Goal: Transaction & Acquisition: Subscribe to service/newsletter

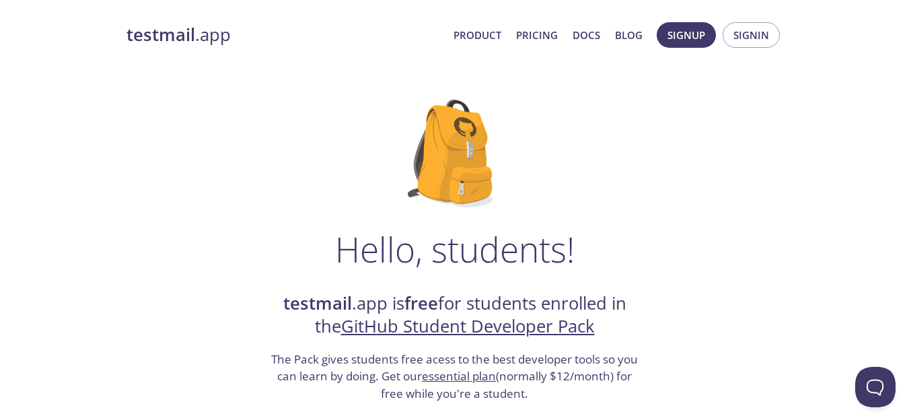
scroll to position [83, 0]
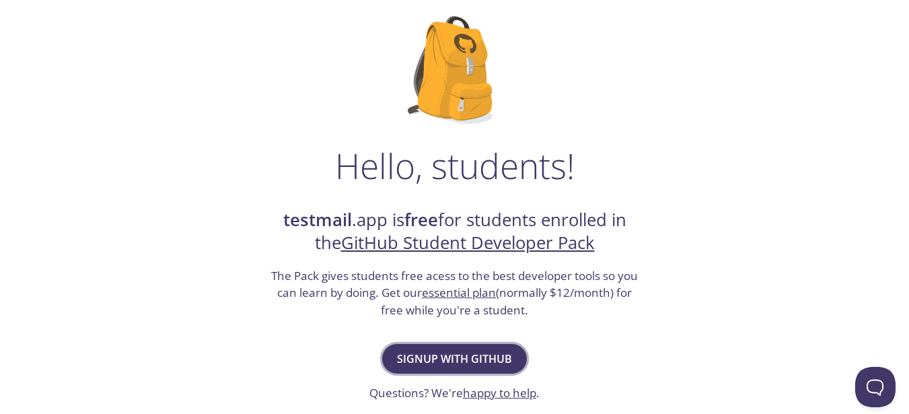
click at [412, 356] on span "Signup with GitHub" at bounding box center [454, 358] width 115 height 19
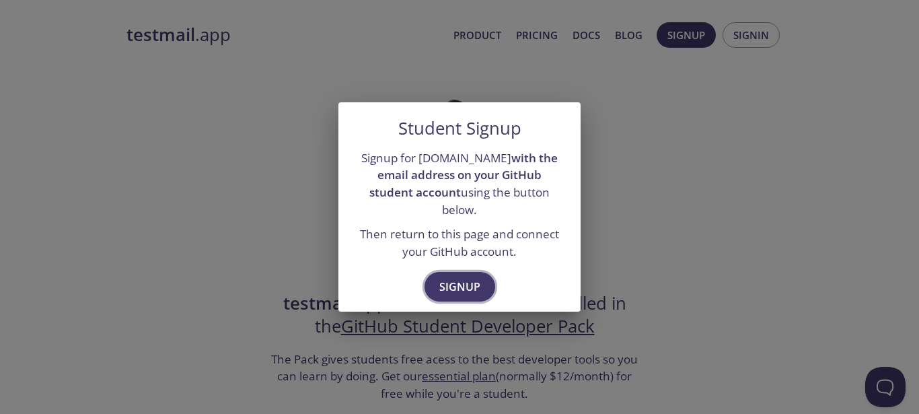
click at [454, 277] on span "Signup" at bounding box center [459, 286] width 41 height 19
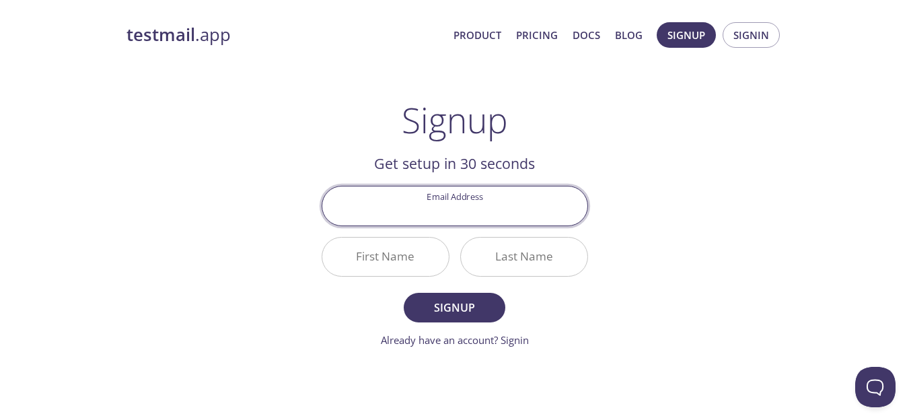
click at [446, 208] on input "Email Address" at bounding box center [454, 205] width 265 height 38
type input "[EMAIL_ADDRESS][DOMAIN_NAME]"
click at [406, 250] on input "First Name" at bounding box center [385, 256] width 126 height 38
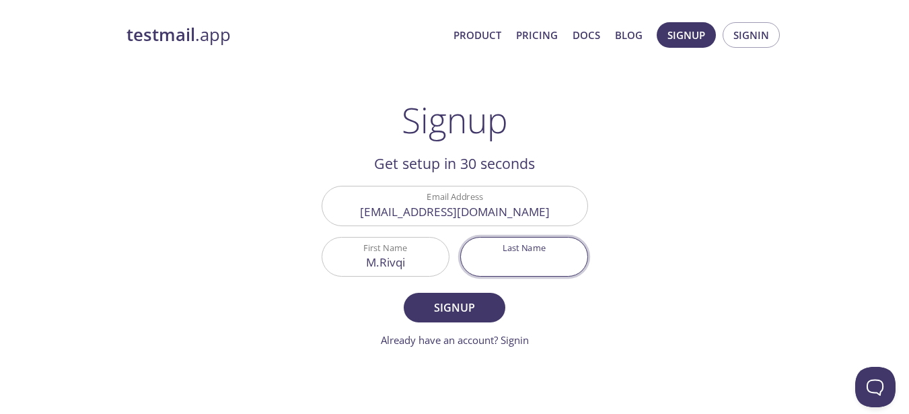
click at [514, 270] on input "Last Name" at bounding box center [524, 256] width 126 height 38
click at [384, 263] on input "M.Rivqi" at bounding box center [385, 256] width 126 height 38
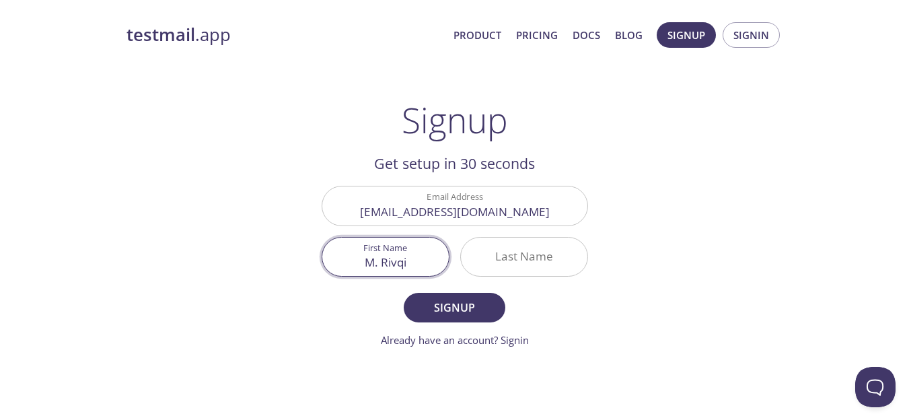
type input "M. Rivqi"
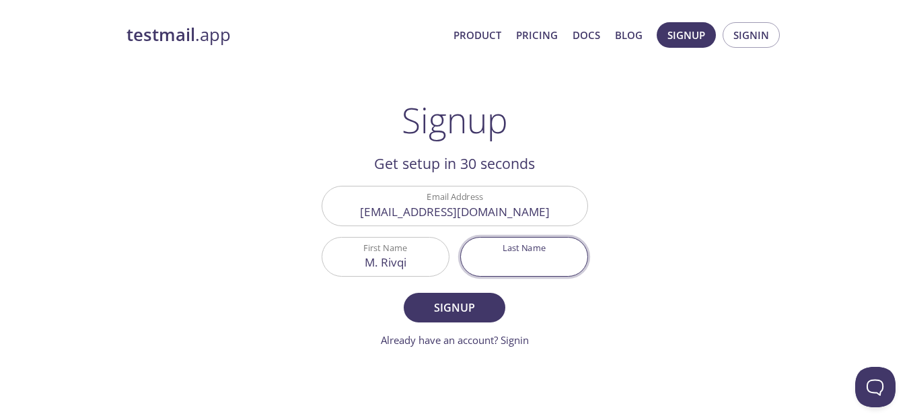
click at [495, 261] on input "Last Name" at bounding box center [524, 256] width 126 height 38
type input "[PERSON_NAME]"
click at [495, 309] on button "Signup" at bounding box center [454, 308] width 101 height 30
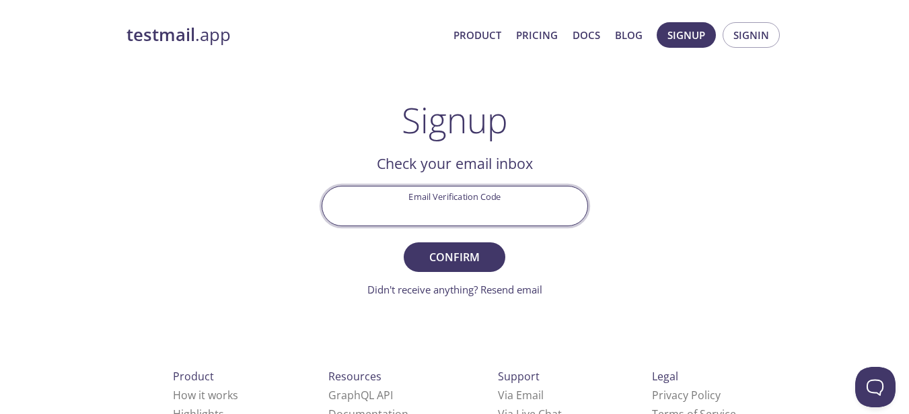
click at [457, 212] on input "Email Verification Code" at bounding box center [454, 205] width 265 height 38
type input "9FKBGQ6"
click at [404, 242] on button "Confirm" at bounding box center [454, 257] width 101 height 30
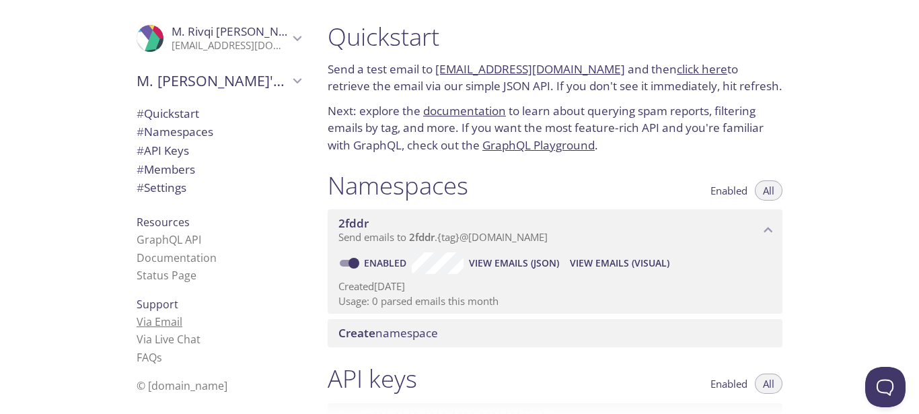
click at [137, 324] on link "Via Email" at bounding box center [160, 321] width 46 height 15
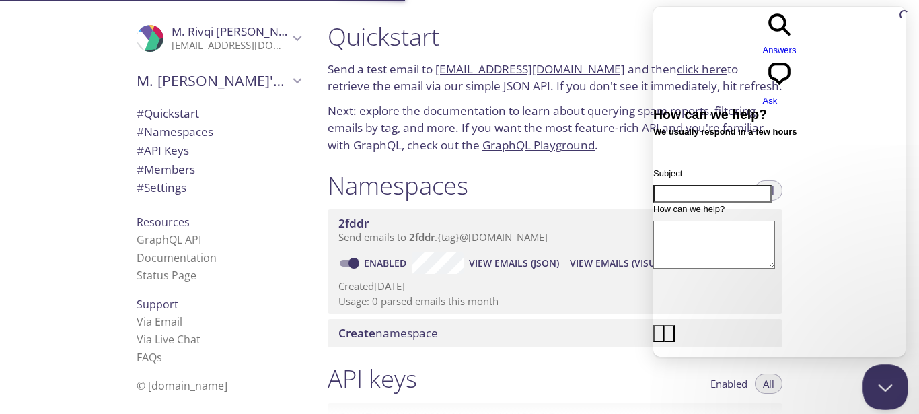
click at [879, 374] on button "Close Beacon popover" at bounding box center [882, 384] width 40 height 40
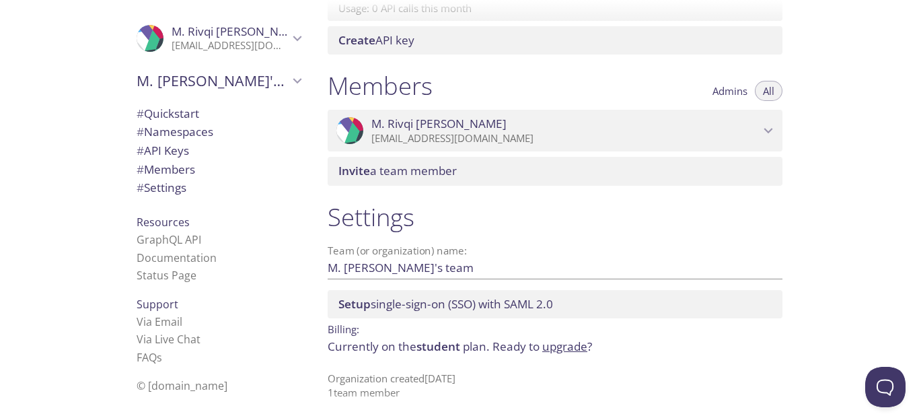
scroll to position [543, 0]
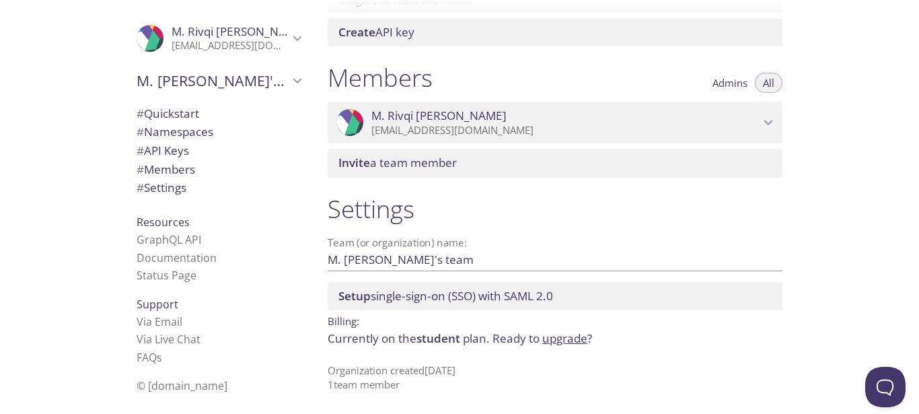
click at [181, 130] on span "# Namespaces" at bounding box center [175, 131] width 77 height 15
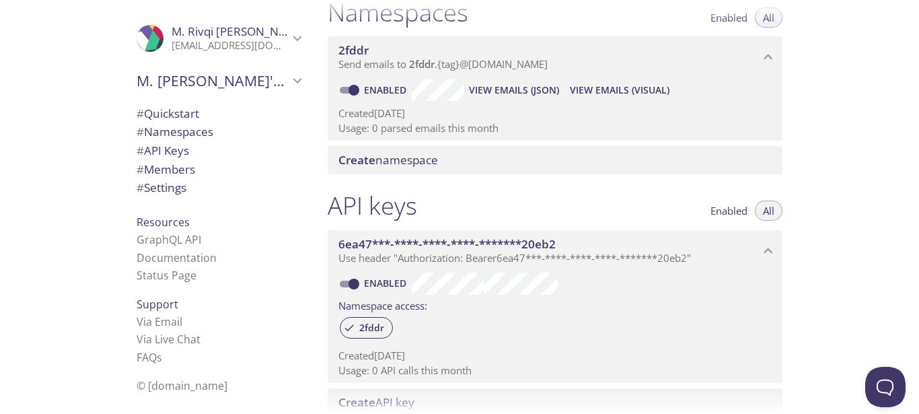
scroll to position [167, 0]
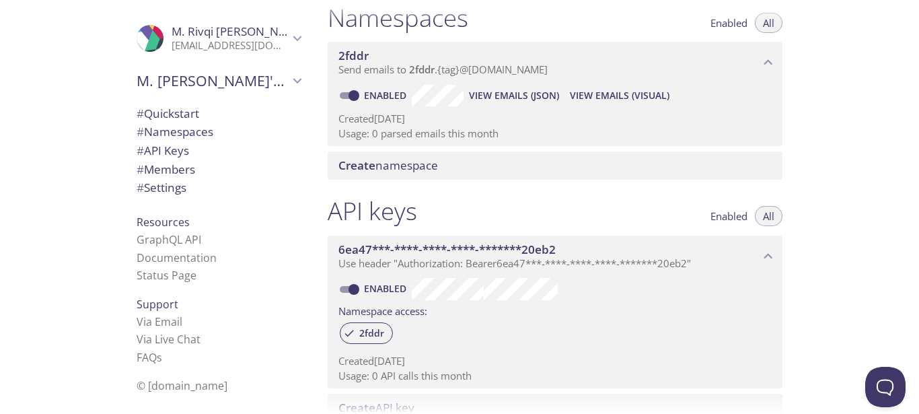
click at [477, 167] on span "Create namespace" at bounding box center [557, 165] width 439 height 15
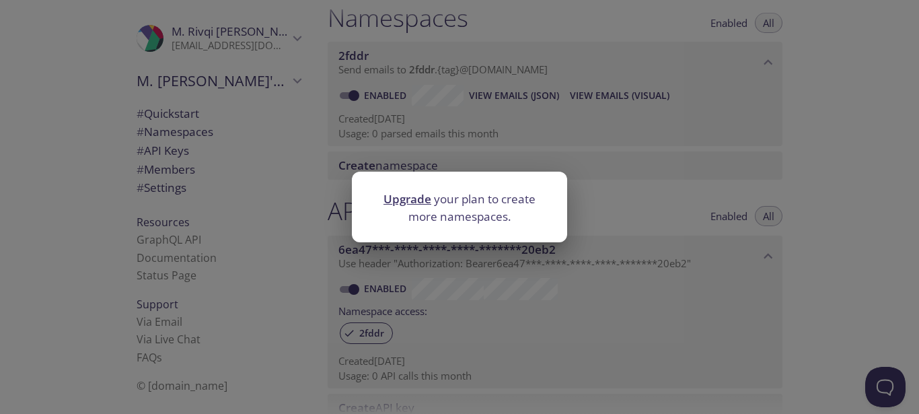
click at [547, 114] on div "Upgrade your plan to create more namespaces." at bounding box center [459, 207] width 919 height 414
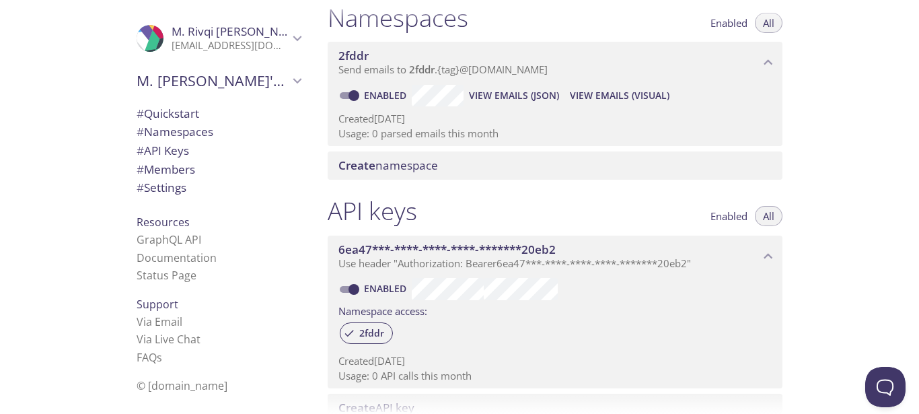
click at [547, 114] on p "Created 27 Sep 2025" at bounding box center [554, 119] width 433 height 14
click at [364, 49] on span "2fddr" at bounding box center [353, 55] width 30 height 15
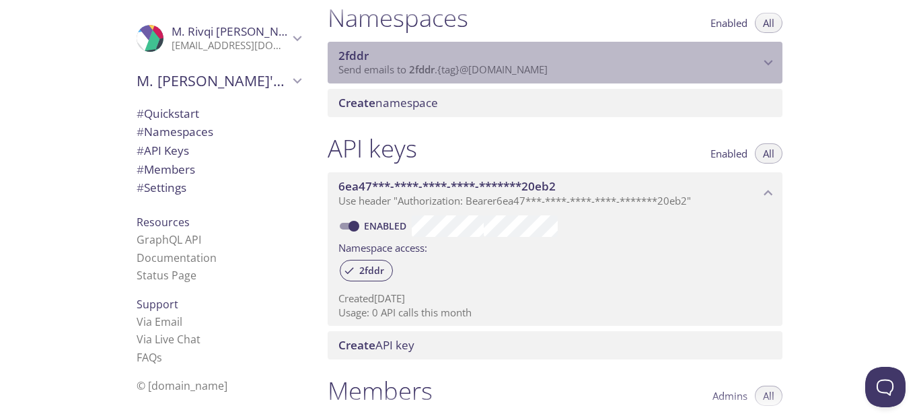
click at [364, 49] on span "2fddr" at bounding box center [353, 55] width 30 height 15
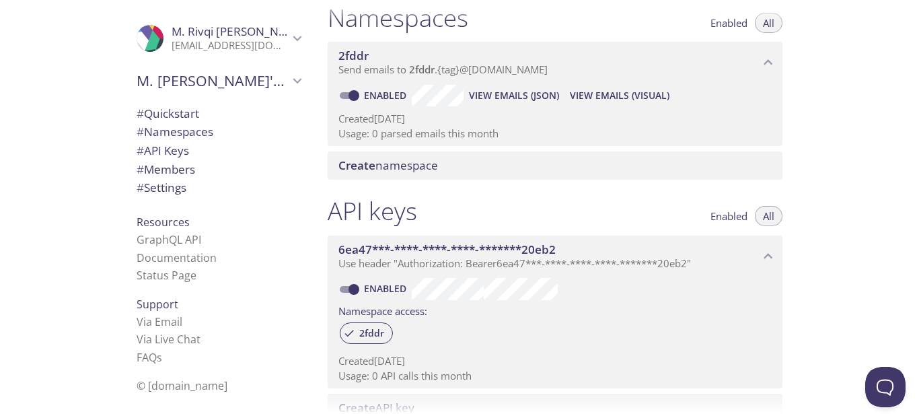
click at [601, 93] on span "View Emails (Visual)" at bounding box center [620, 95] width 100 height 16
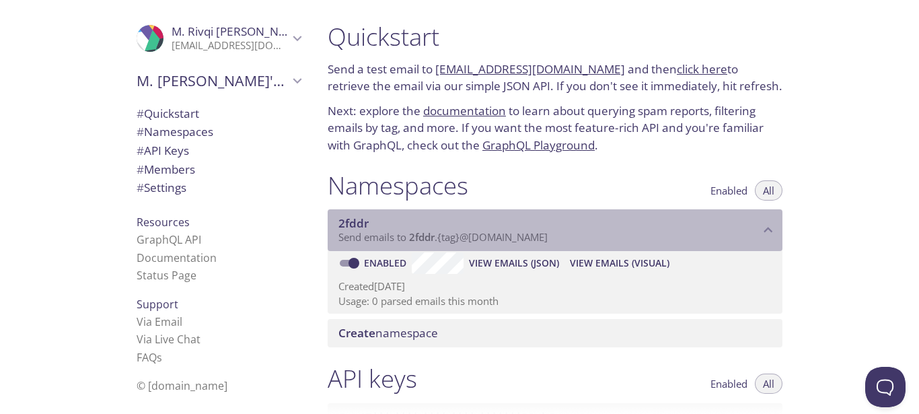
drag, startPoint x: 340, startPoint y: 237, endPoint x: 453, endPoint y: 228, distance: 112.7
click at [453, 228] on div "2fddr Send emails to 2fddr . {tag} @inbox.testmail.app" at bounding box center [548, 230] width 421 height 28
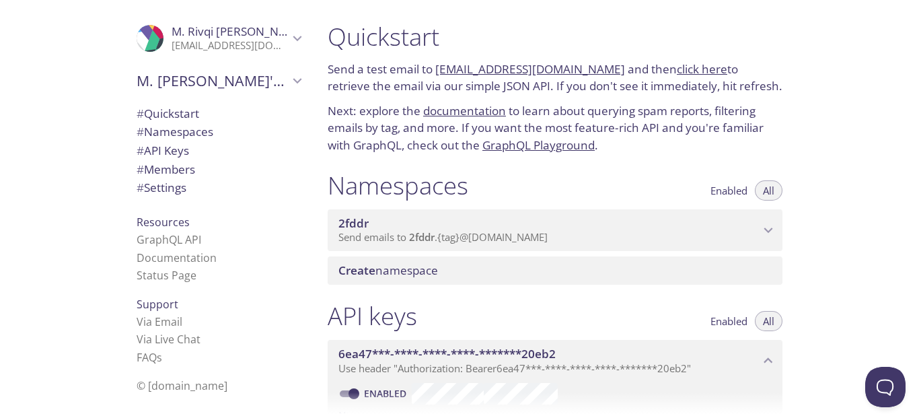
click at [482, 217] on span "2fddr" at bounding box center [548, 223] width 421 height 15
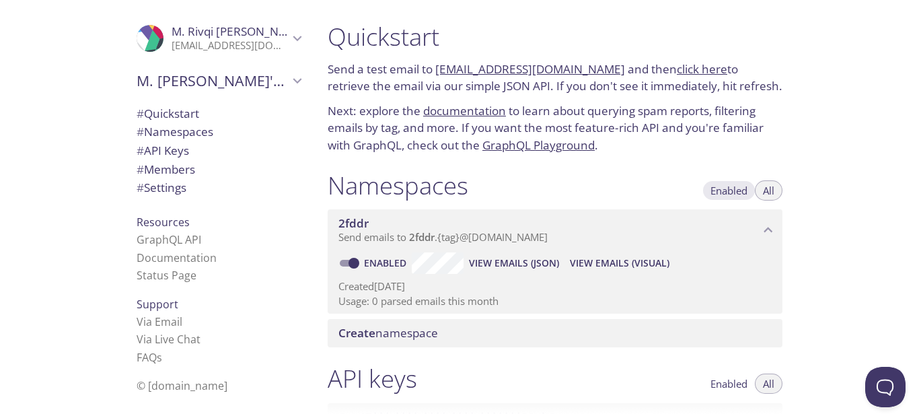
click at [718, 190] on span "Enabled" at bounding box center [728, 190] width 37 height 0
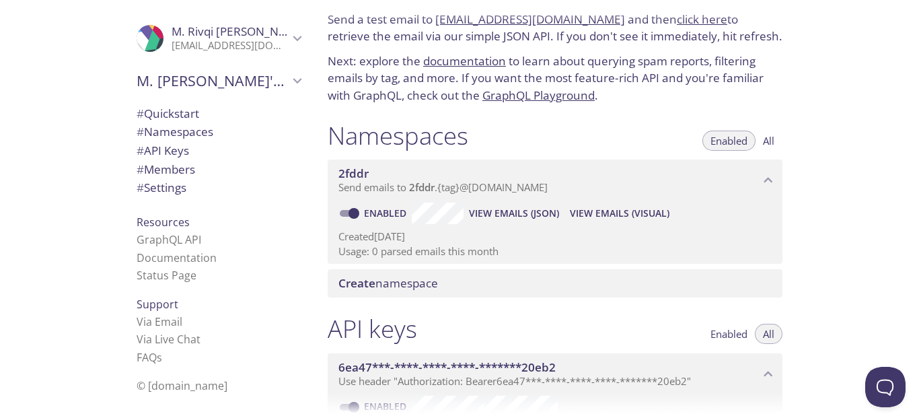
scroll to position [47, 0]
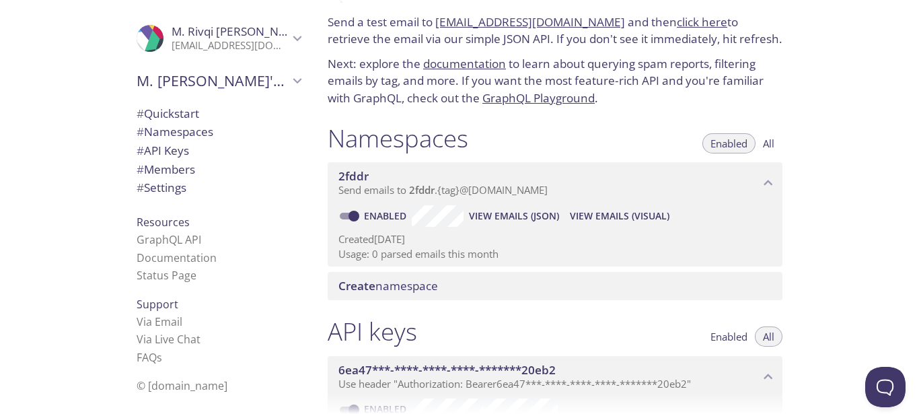
type button "enabled"
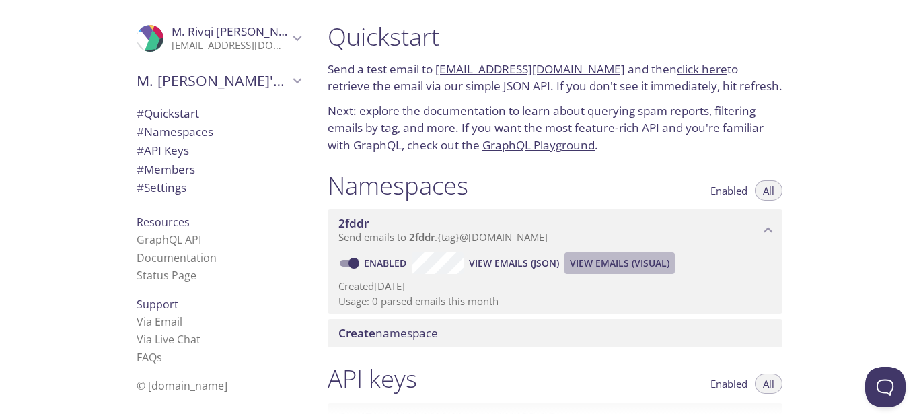
click at [593, 258] on span "View Emails (Visual)" at bounding box center [620, 263] width 100 height 16
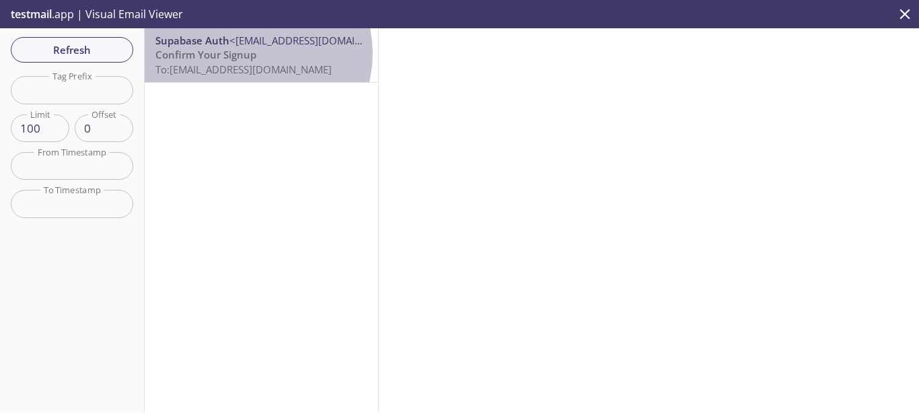
click at [254, 53] on span "Confirm Your Signup" at bounding box center [205, 54] width 101 height 13
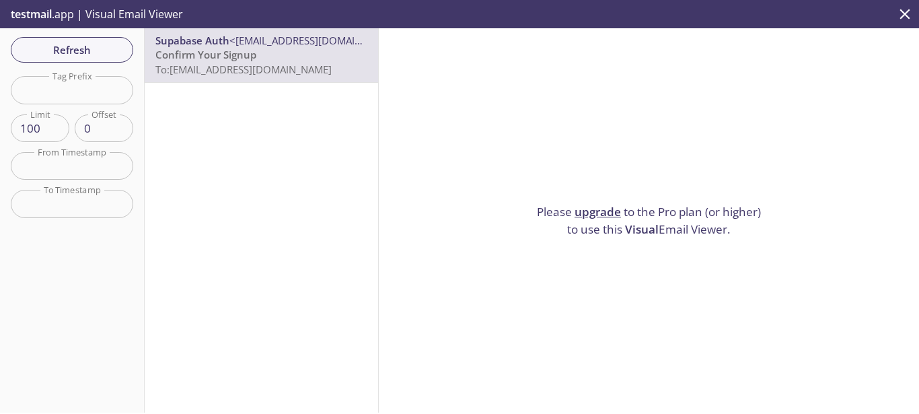
click at [151, 12] on p "testmail .app | Visual Email Viewer" at bounding box center [95, 14] width 191 height 28
click at [901, 13] on icon "close" at bounding box center [904, 13] width 17 height 17
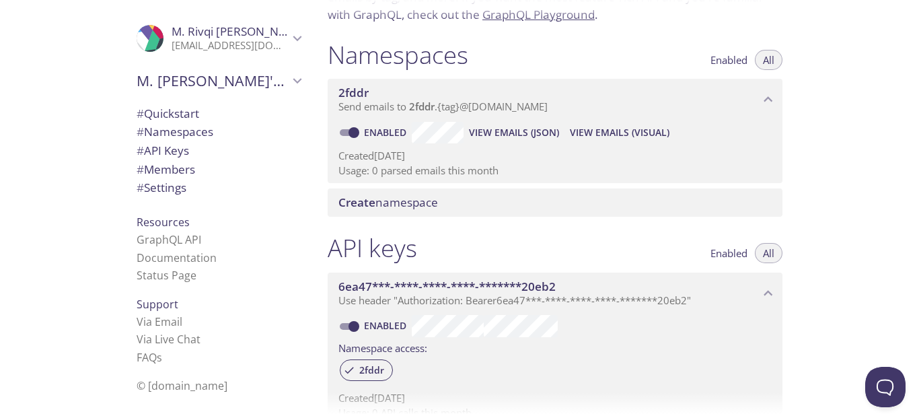
scroll to position [119, 0]
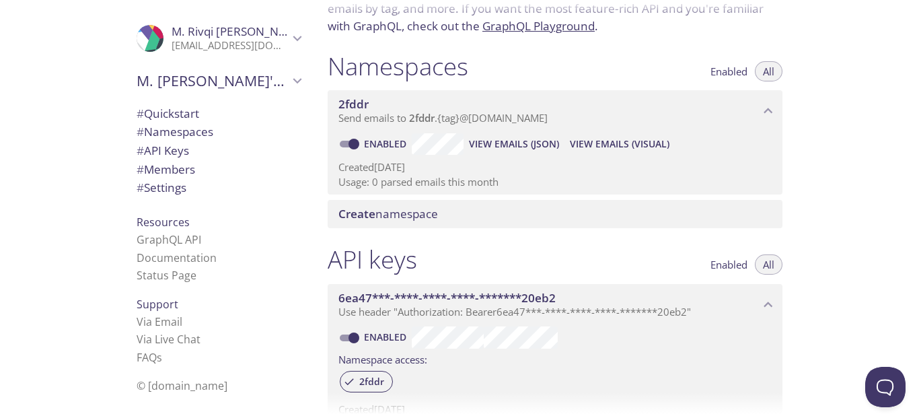
click at [511, 144] on span "View Emails (JSON)" at bounding box center [514, 144] width 90 height 16
click at [590, 137] on span "View Emails (Visual)" at bounding box center [620, 144] width 100 height 16
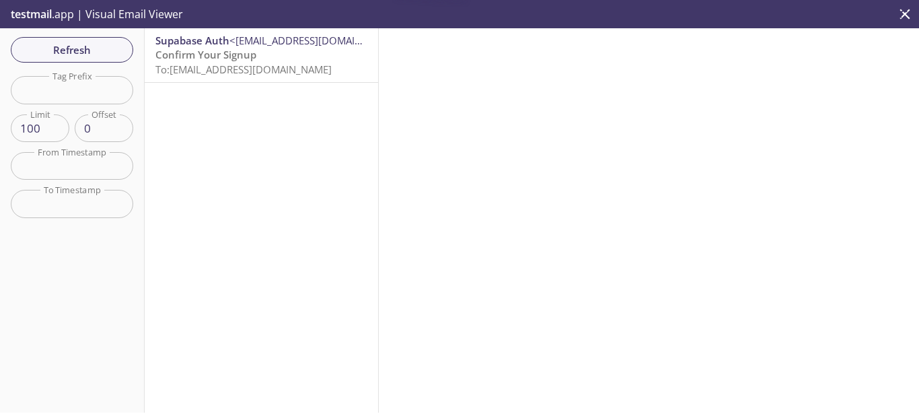
click at [108, 187] on div "Refresh Filters Tag Prefix Tag Prefix Limit 100 Limit Offset 0 Offset From Time…" at bounding box center [72, 220] width 145 height 384
click at [165, 66] on span "To: 2fddr.farah@inbox.testmail.app" at bounding box center [243, 69] width 176 height 13
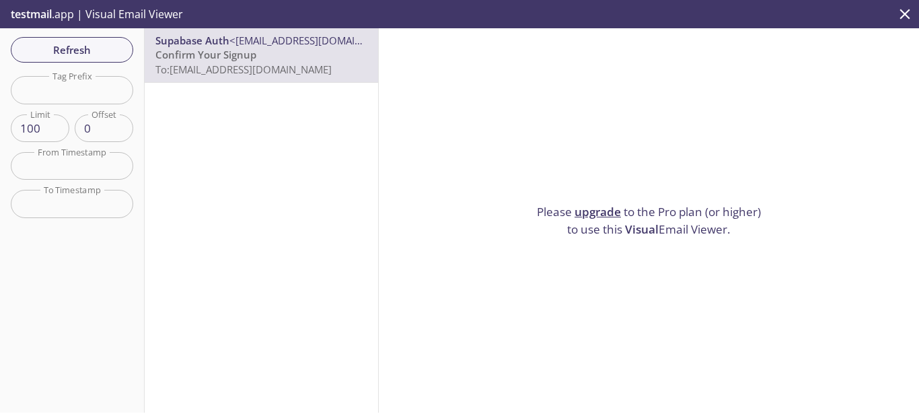
click at [165, 66] on span "To: 2fddr.farah@inbox.testmail.app" at bounding box center [243, 69] width 176 height 13
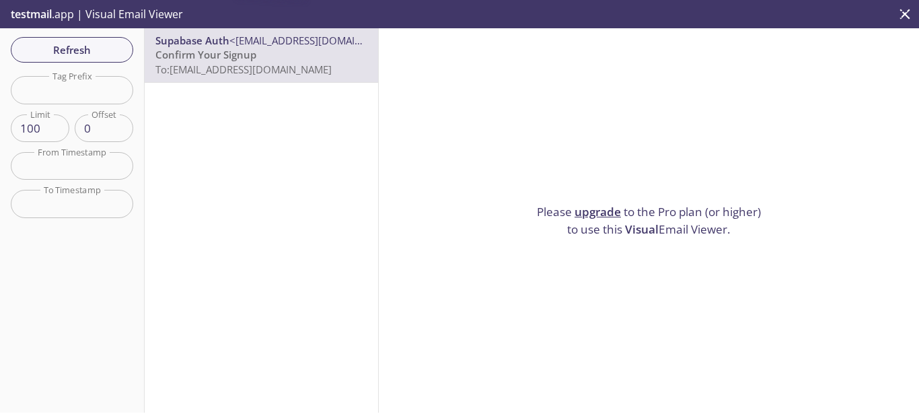
click at [165, 66] on span "To: 2fddr.farah@inbox.testmail.app" at bounding box center [243, 69] width 176 height 13
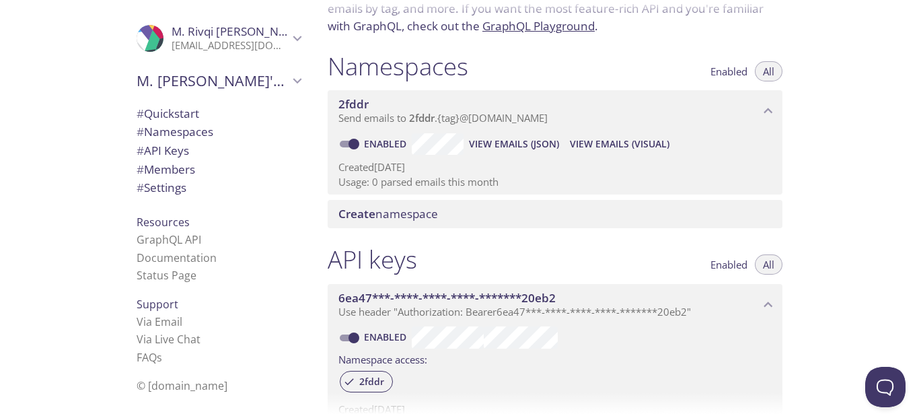
click at [411, 173] on p "Created 27 Sep 2025" at bounding box center [554, 167] width 433 height 14
click at [344, 141] on input "Enabled" at bounding box center [354, 144] width 48 height 16
click at [348, 145] on input "Disabled" at bounding box center [343, 144] width 48 height 16
checkbox input "true"
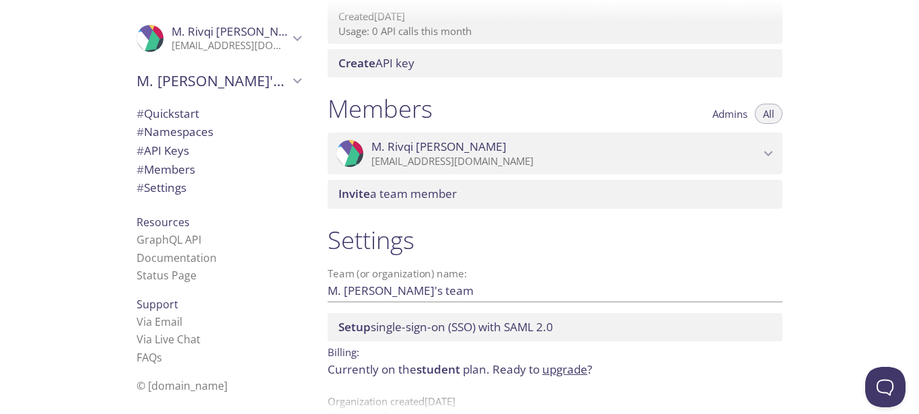
scroll to position [543, 0]
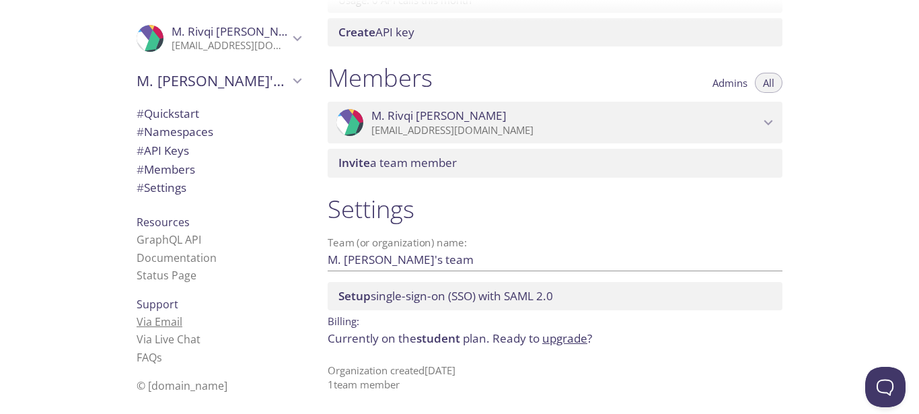
click at [163, 319] on link "Via Email" at bounding box center [160, 321] width 46 height 15
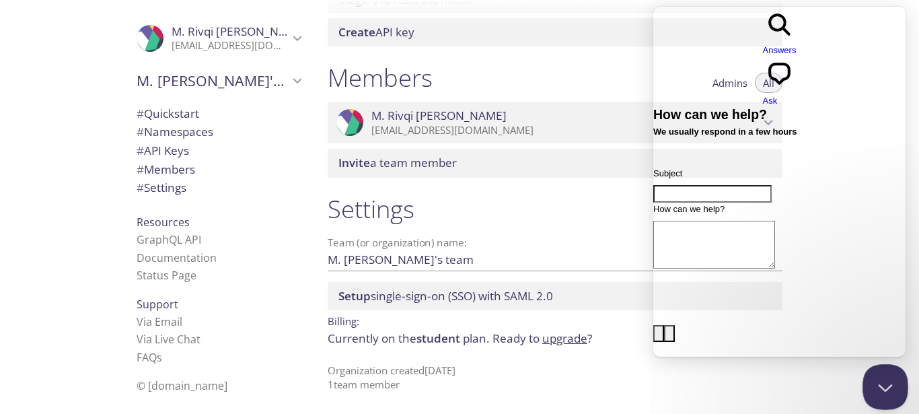
click at [880, 380] on button "Close Beacon popover" at bounding box center [882, 384] width 40 height 40
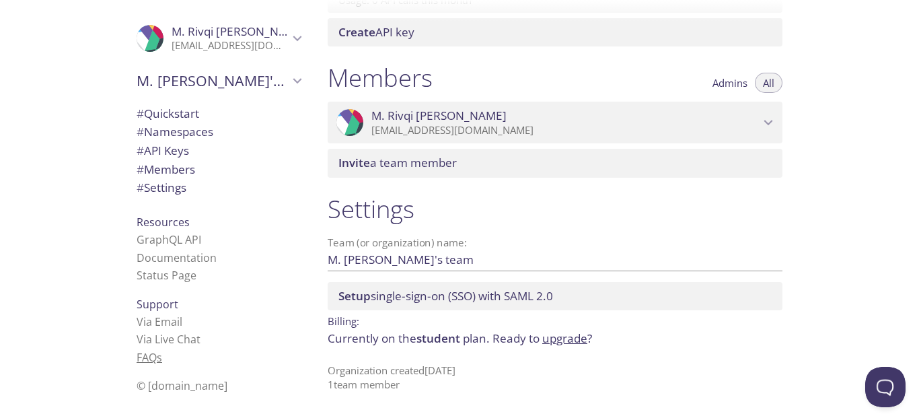
click at [146, 360] on link "FAQ s" at bounding box center [150, 357] width 26 height 15
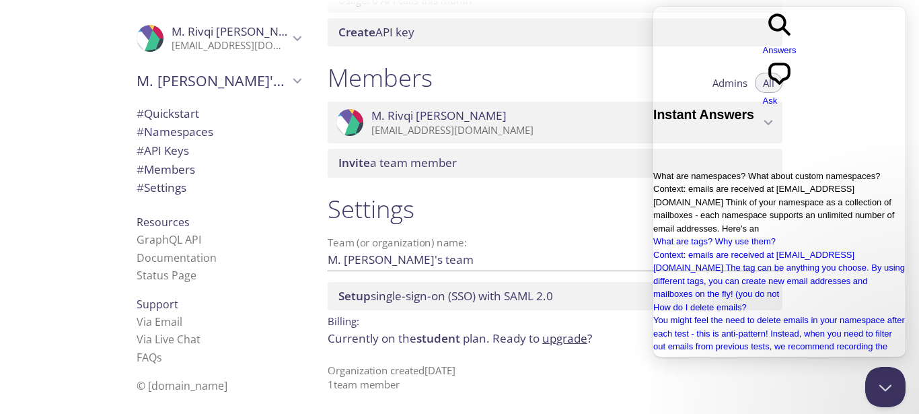
scroll to position [170, 0]
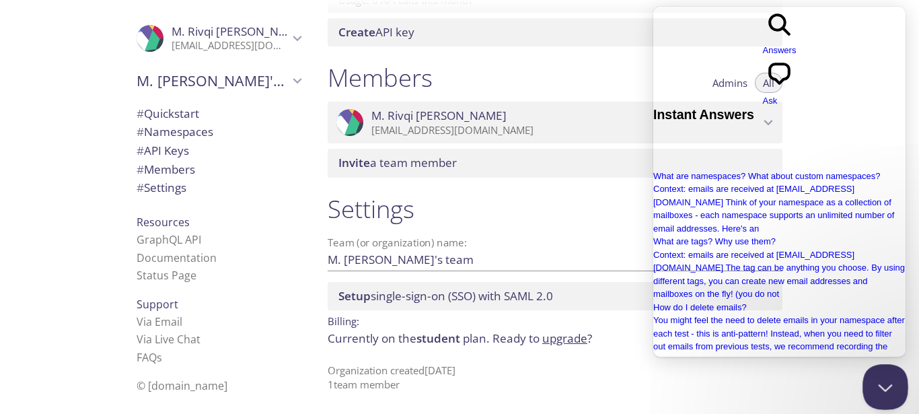
click at [880, 380] on button "Close Beacon popover" at bounding box center [882, 384] width 40 height 40
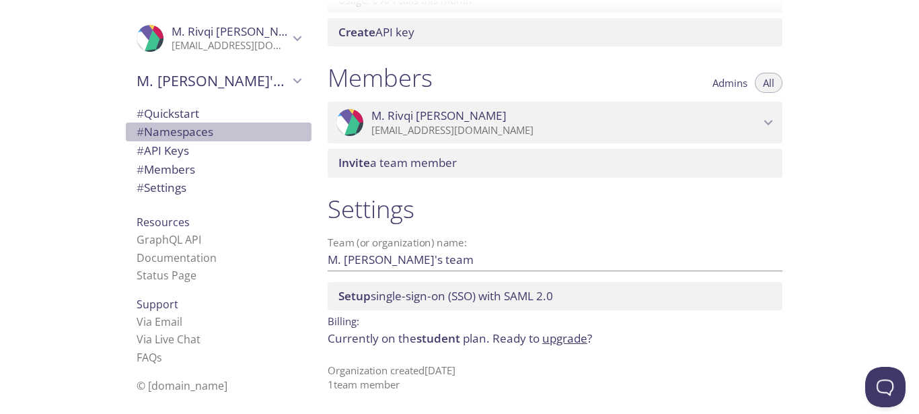
click at [191, 135] on span "# Namespaces" at bounding box center [175, 131] width 77 height 15
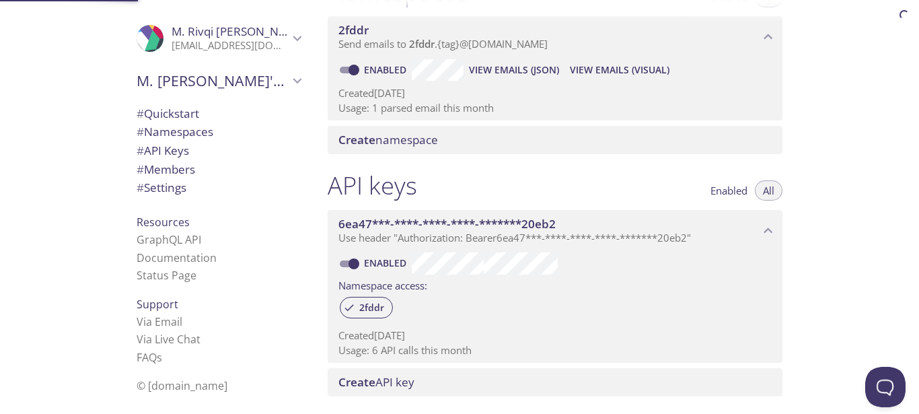
scroll to position [170, 0]
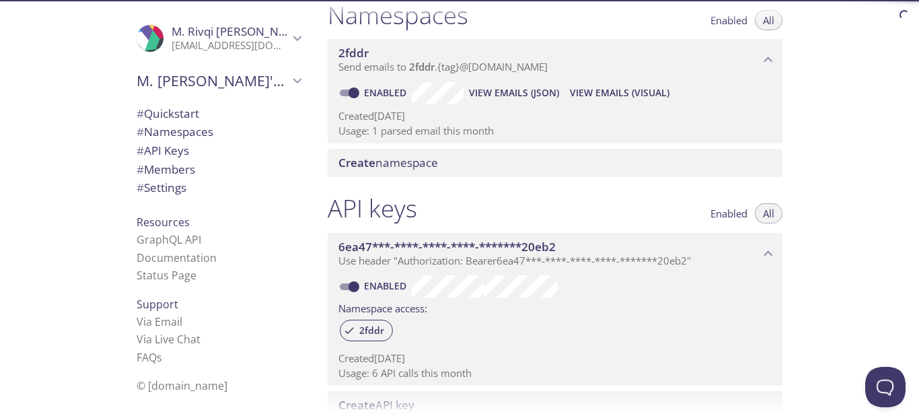
click at [181, 149] on span "# API Keys" at bounding box center [163, 150] width 52 height 15
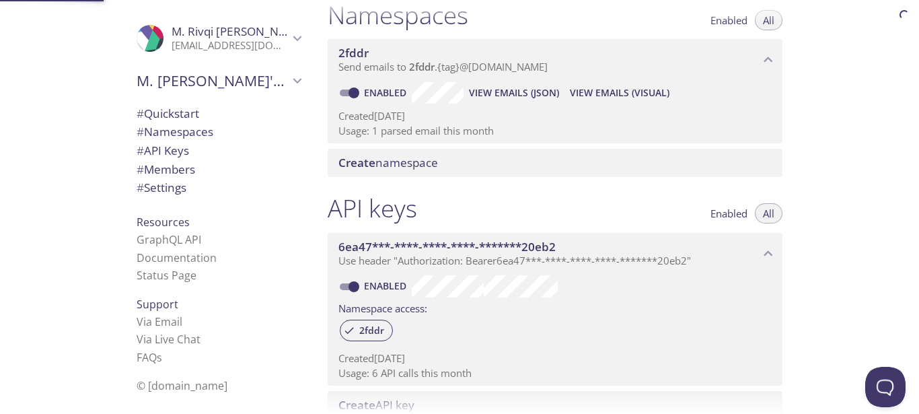
scroll to position [363, 0]
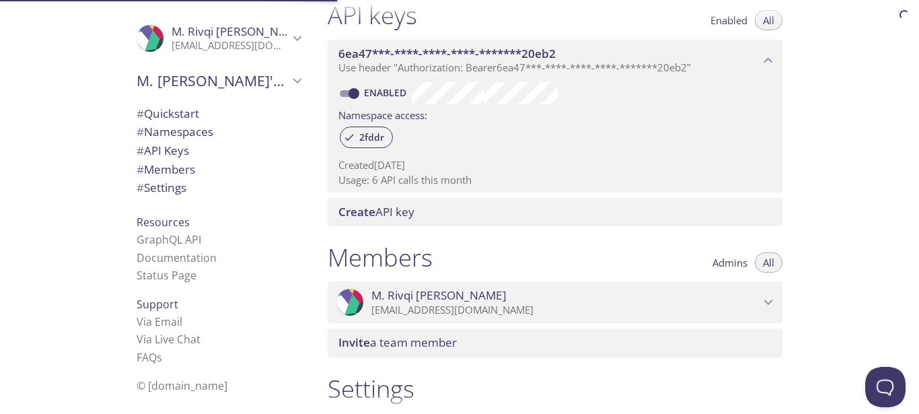
click at [174, 161] on span "# Members" at bounding box center [166, 168] width 59 height 15
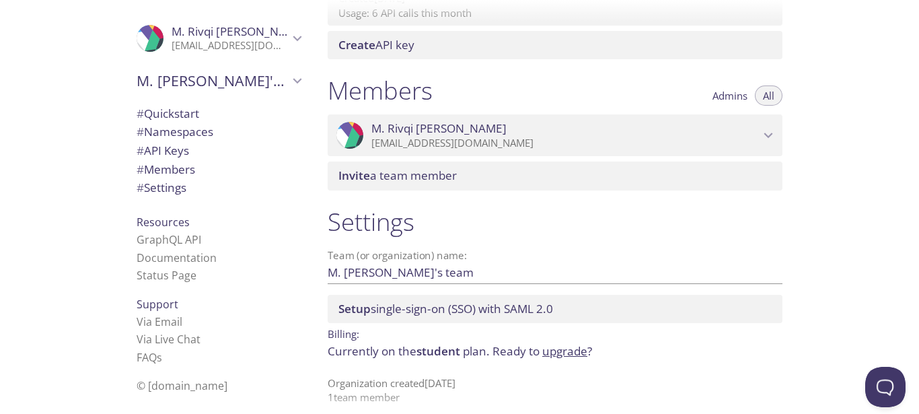
scroll to position [543, 0]
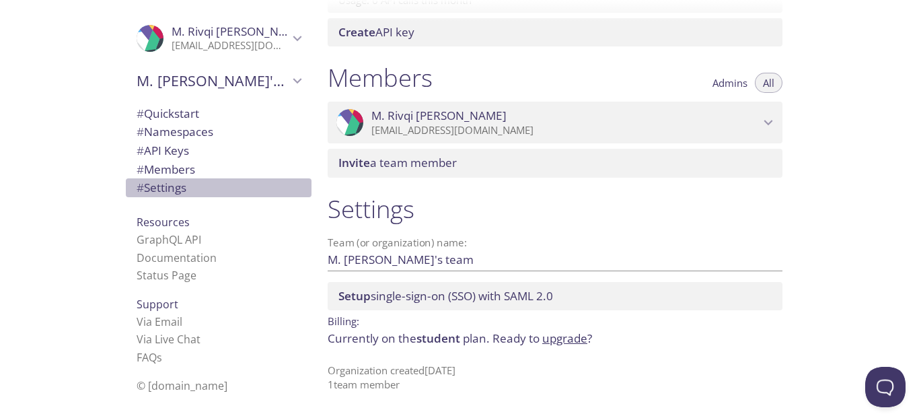
click at [170, 181] on span "# Settings" at bounding box center [162, 187] width 50 height 15
click at [185, 239] on link "GraphQL API" at bounding box center [169, 239] width 65 height 15
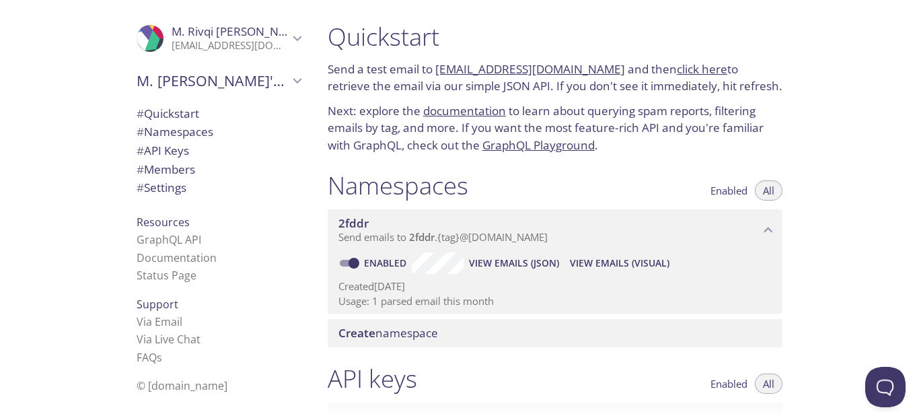
click at [590, 261] on span "View Emails (Visual)" at bounding box center [620, 263] width 100 height 16
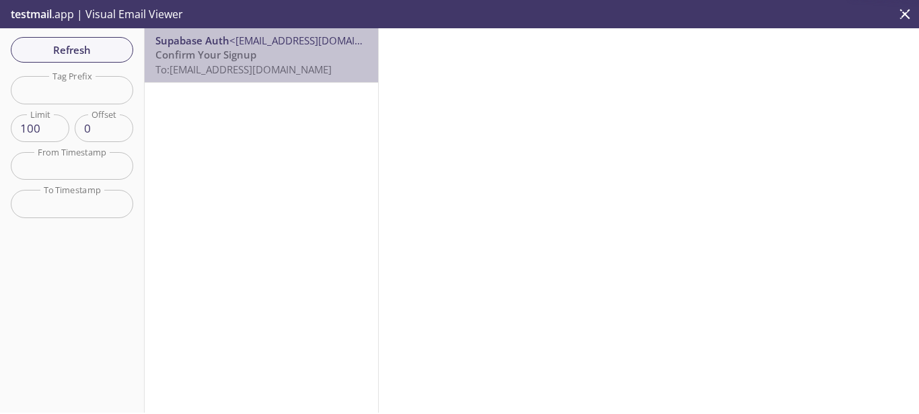
click at [288, 63] on span "To: 2fddr.farah@inbox.testmail.app" at bounding box center [243, 69] width 176 height 13
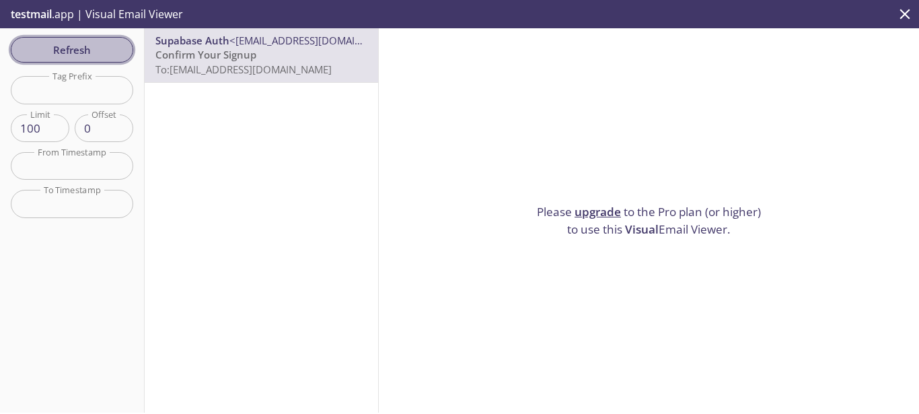
click at [91, 54] on span "Refresh" at bounding box center [72, 49] width 101 height 17
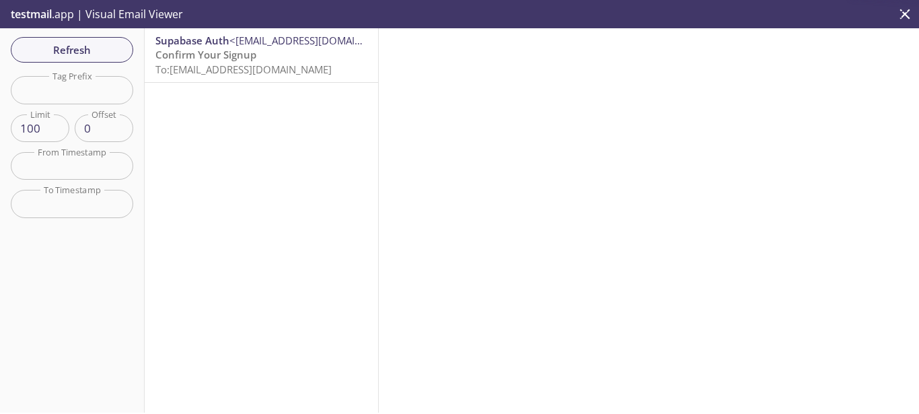
click at [227, 50] on span "Confirm Your Signup" at bounding box center [205, 54] width 101 height 13
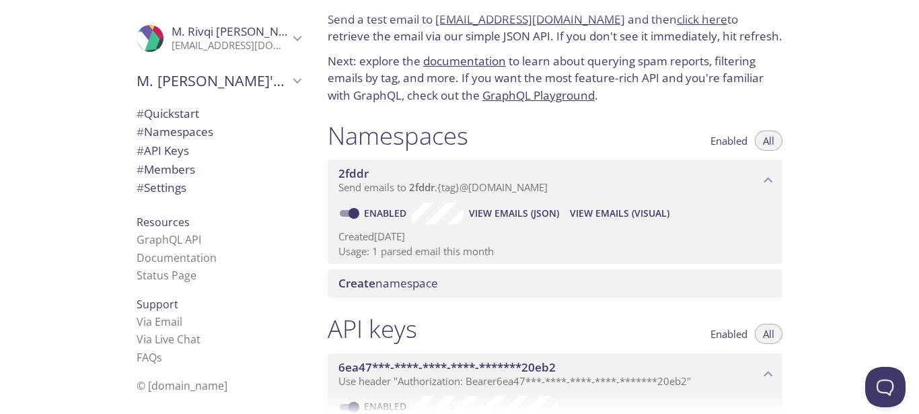
scroll to position [32, 0]
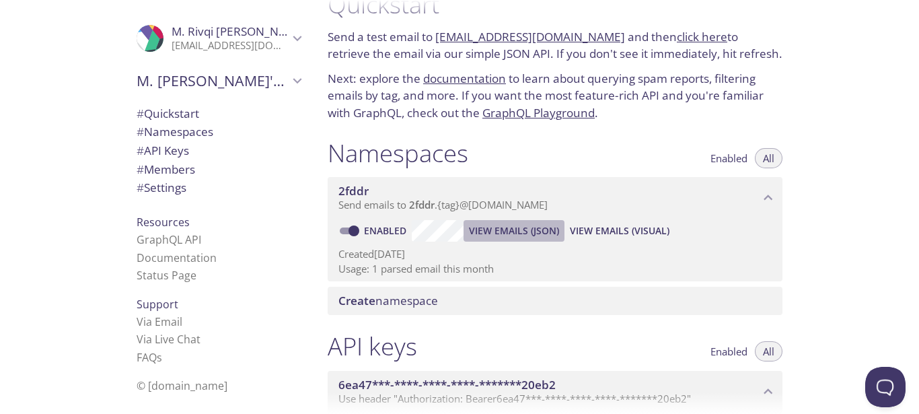
click at [524, 227] on span "View Emails (JSON)" at bounding box center [514, 231] width 90 height 16
click at [499, 229] on span "View Emails (JSON)" at bounding box center [514, 231] width 90 height 16
